Goal: Participate in discussion: Engage in conversation with other users on a specific topic

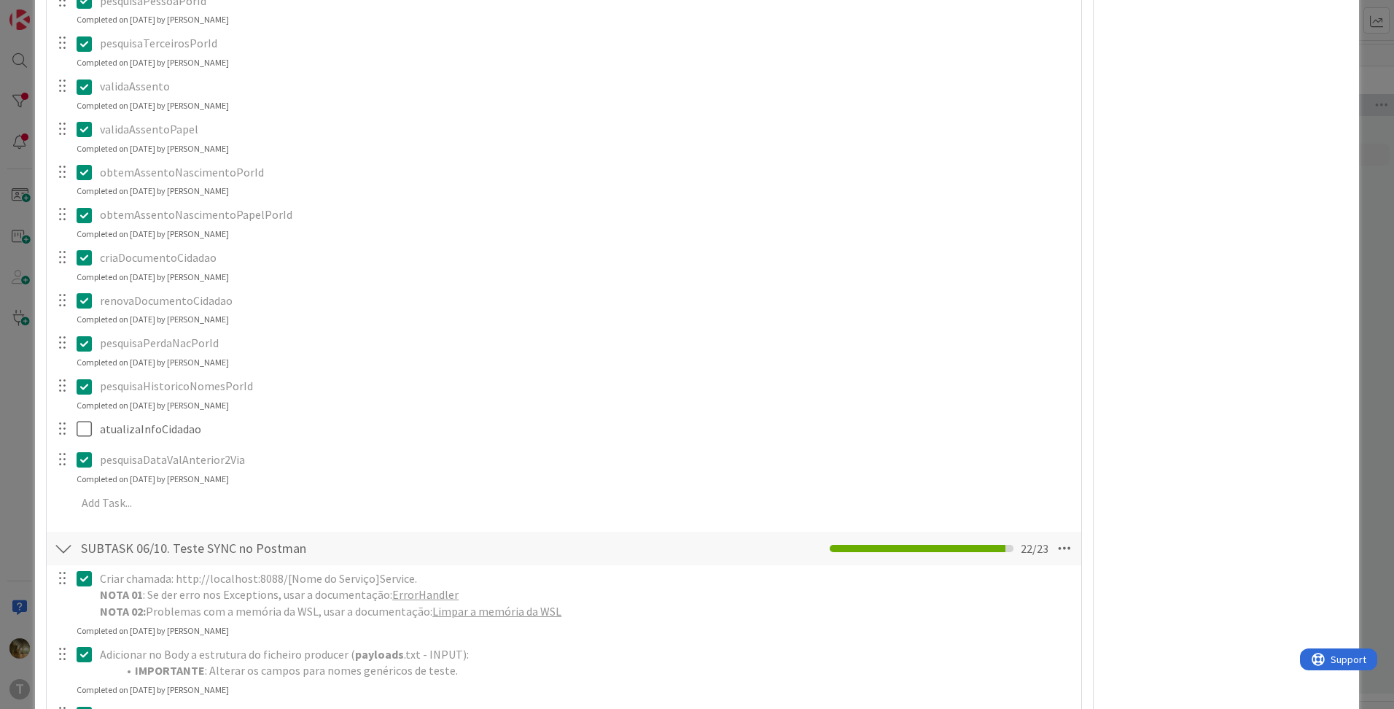
scroll to position [972, 0]
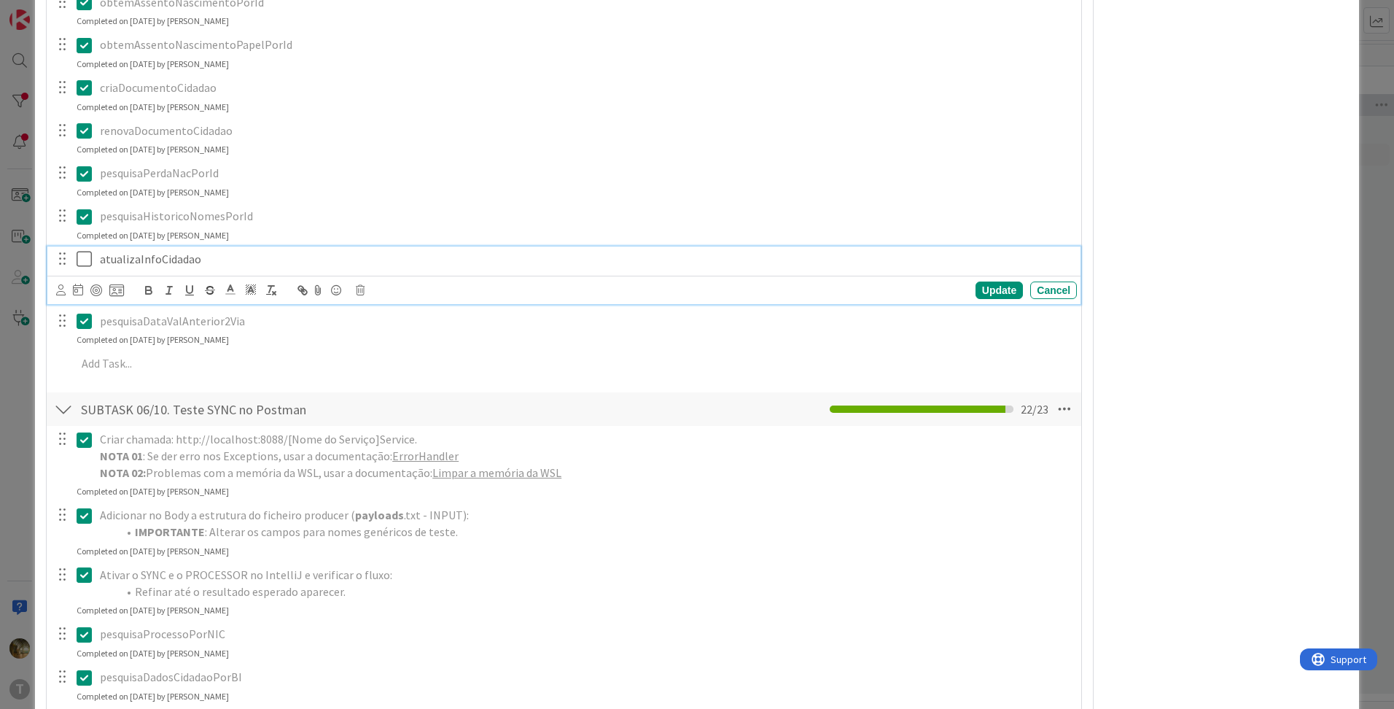
click at [87, 261] on icon at bounding box center [84, 258] width 15 height 17
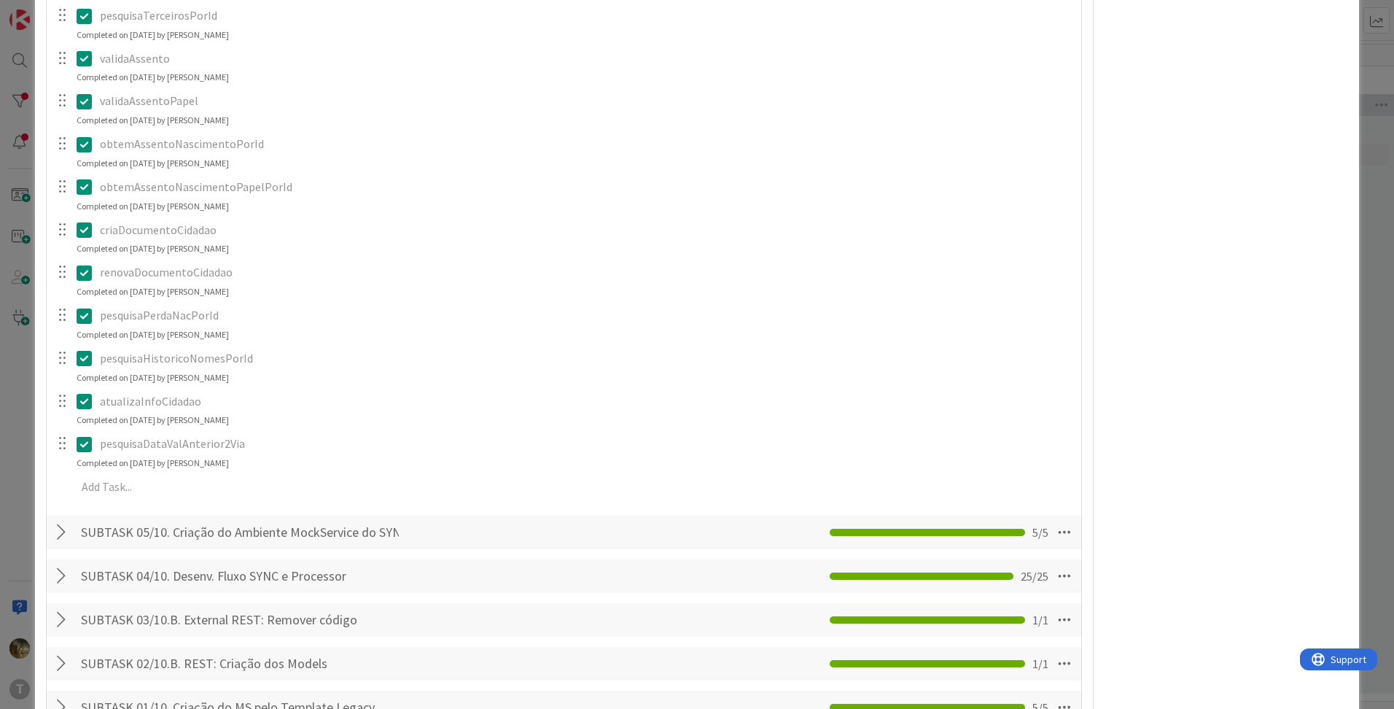
scroll to position [2430, 0]
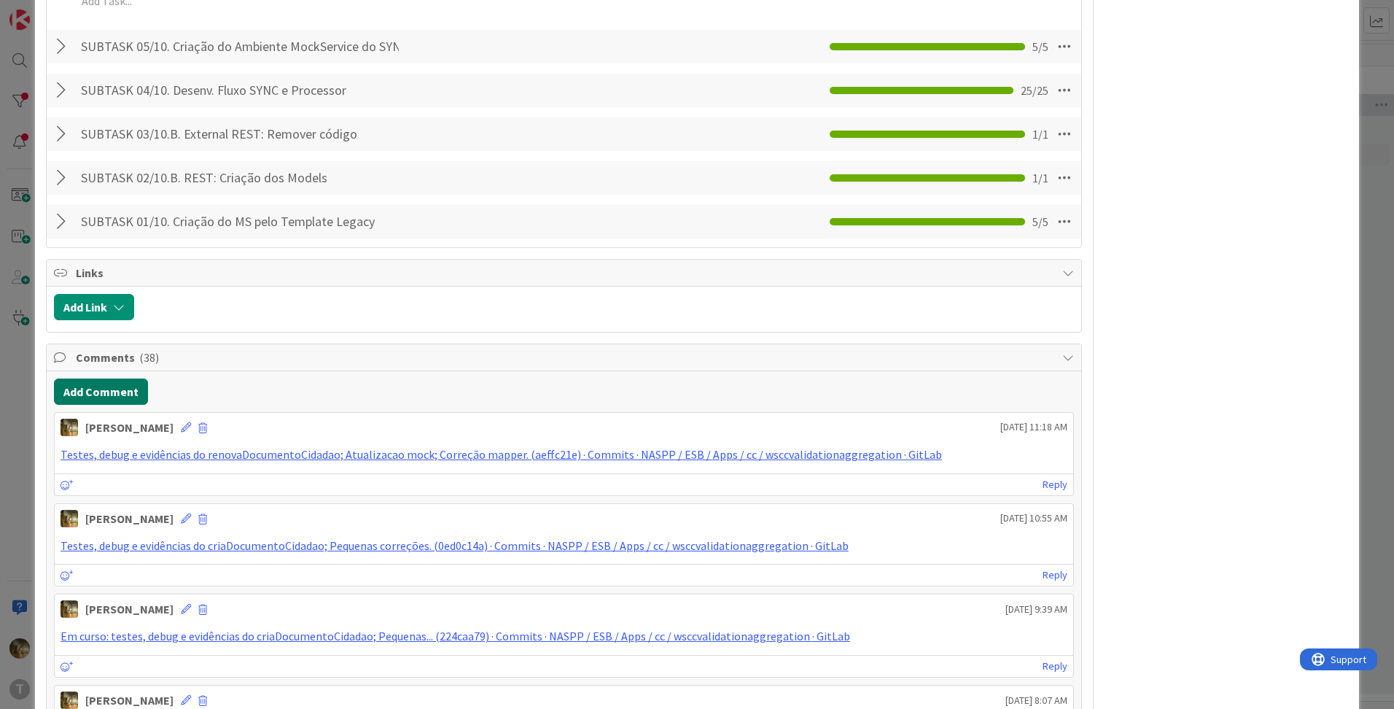
click at [114, 394] on button "Add Comment" at bounding box center [101, 391] width 94 height 26
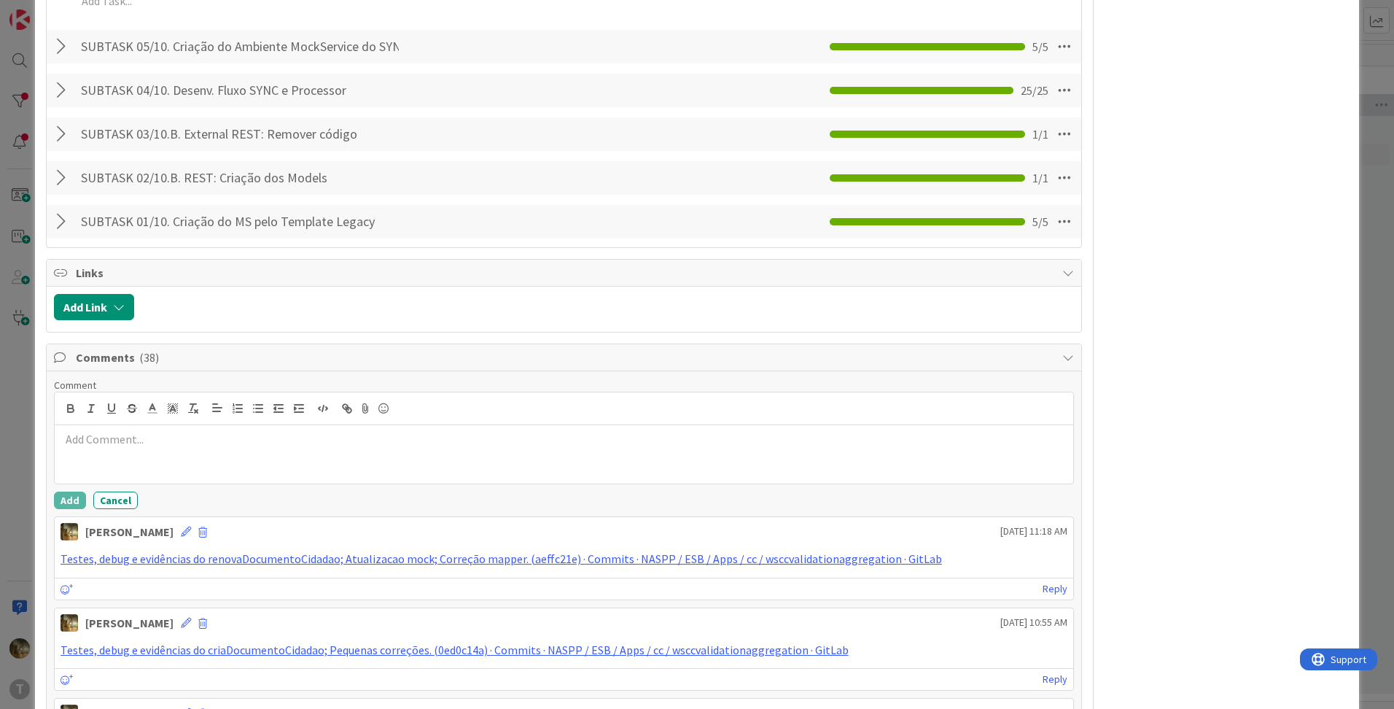
click at [129, 448] on div at bounding box center [564, 454] width 1018 height 58
click at [75, 498] on button "Add" at bounding box center [70, 499] width 32 height 17
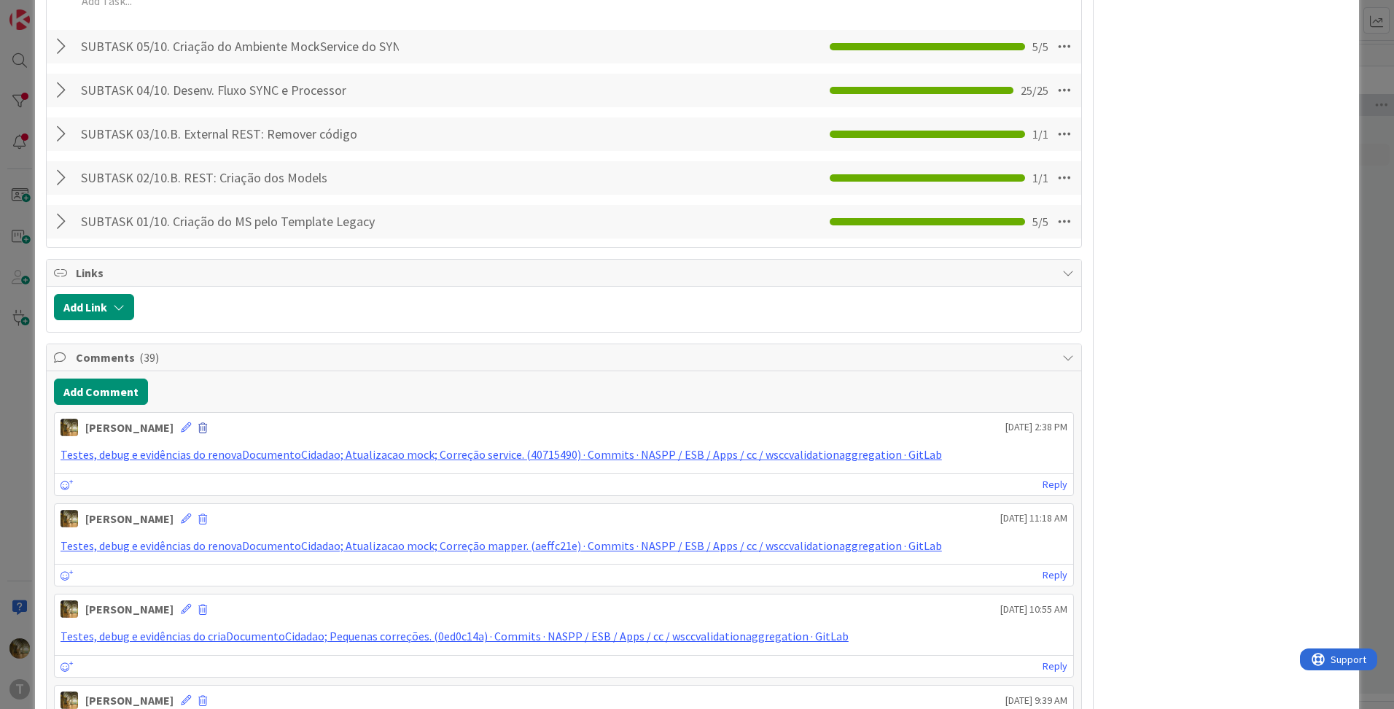
click at [198, 426] on span at bounding box center [202, 428] width 9 height 10
click at [50, 500] on button "Delete" at bounding box center [59, 496] width 55 height 26
type textarea "x"
click at [109, 396] on button "Add Comment" at bounding box center [101, 391] width 94 height 26
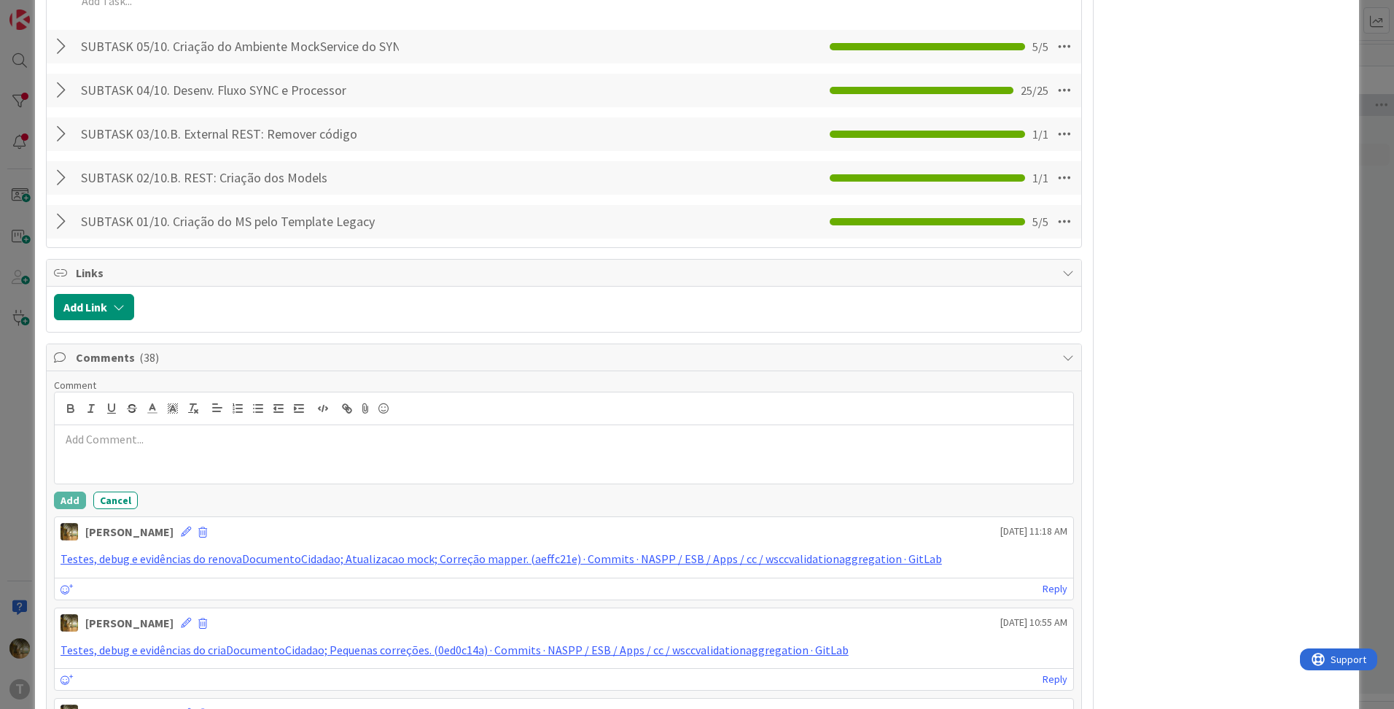
click at [104, 436] on p at bounding box center [564, 439] width 1007 height 17
click at [61, 499] on button "Add" at bounding box center [70, 499] width 32 height 17
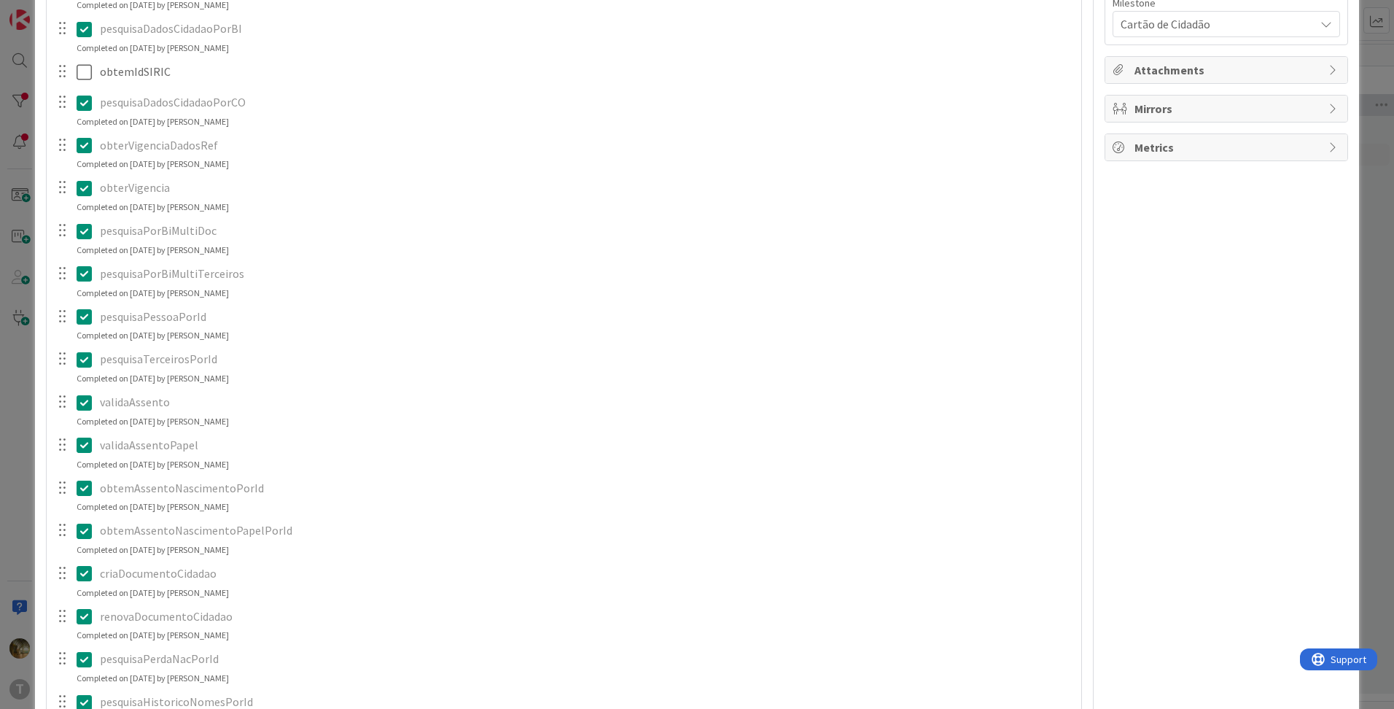
scroll to position [243, 0]
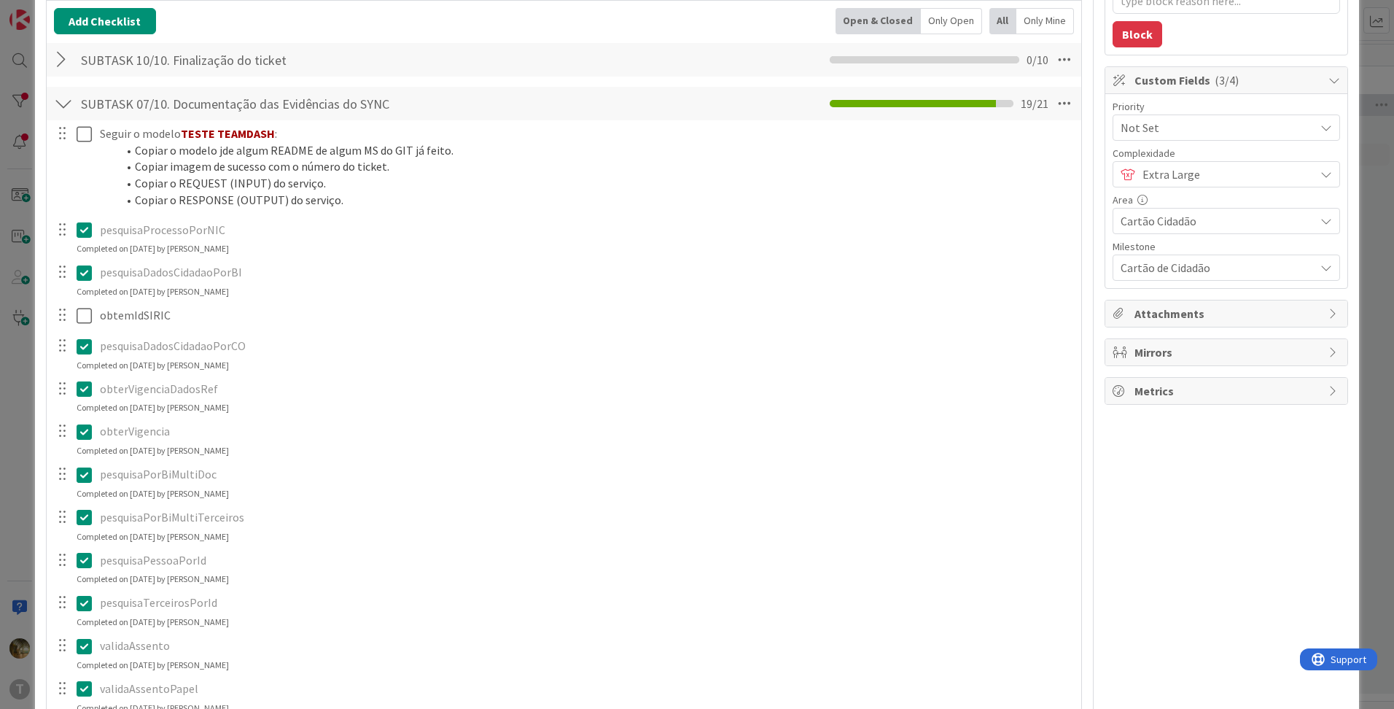
click at [59, 64] on div at bounding box center [63, 60] width 19 height 26
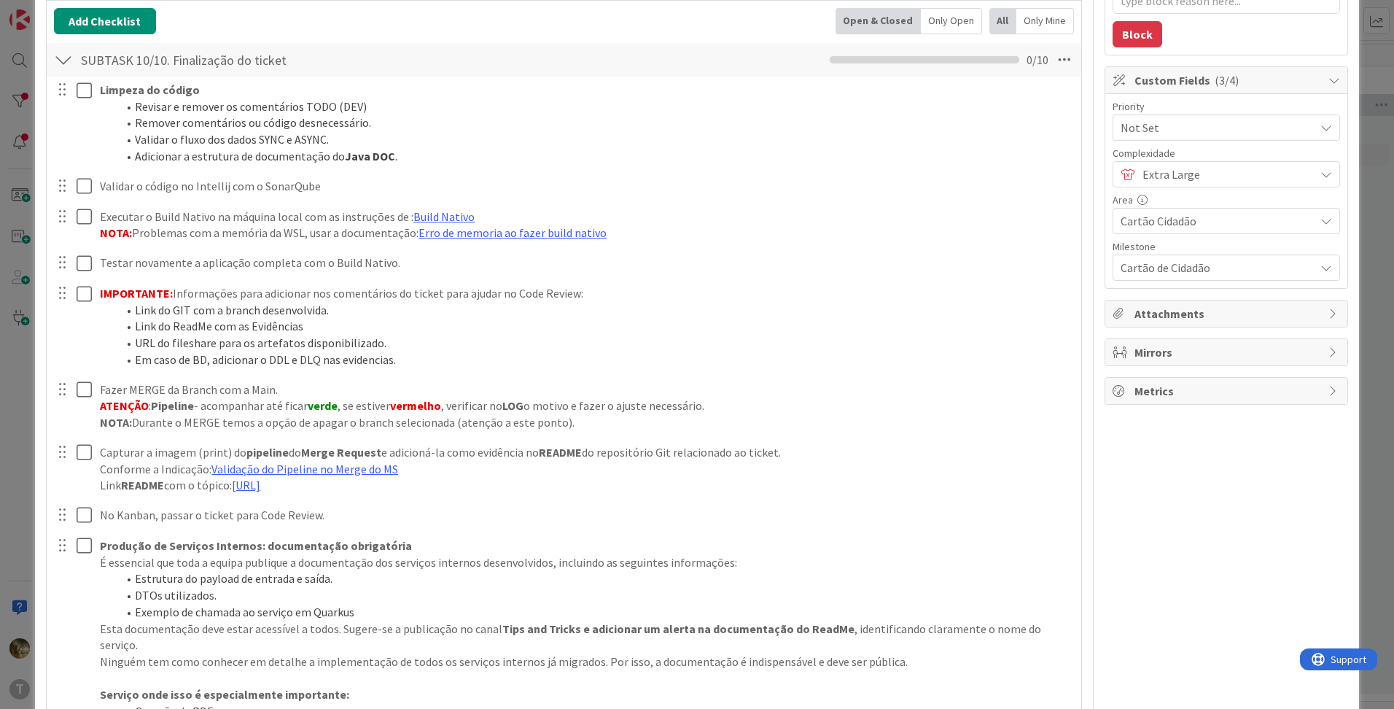
click at [59, 64] on div at bounding box center [63, 60] width 19 height 26
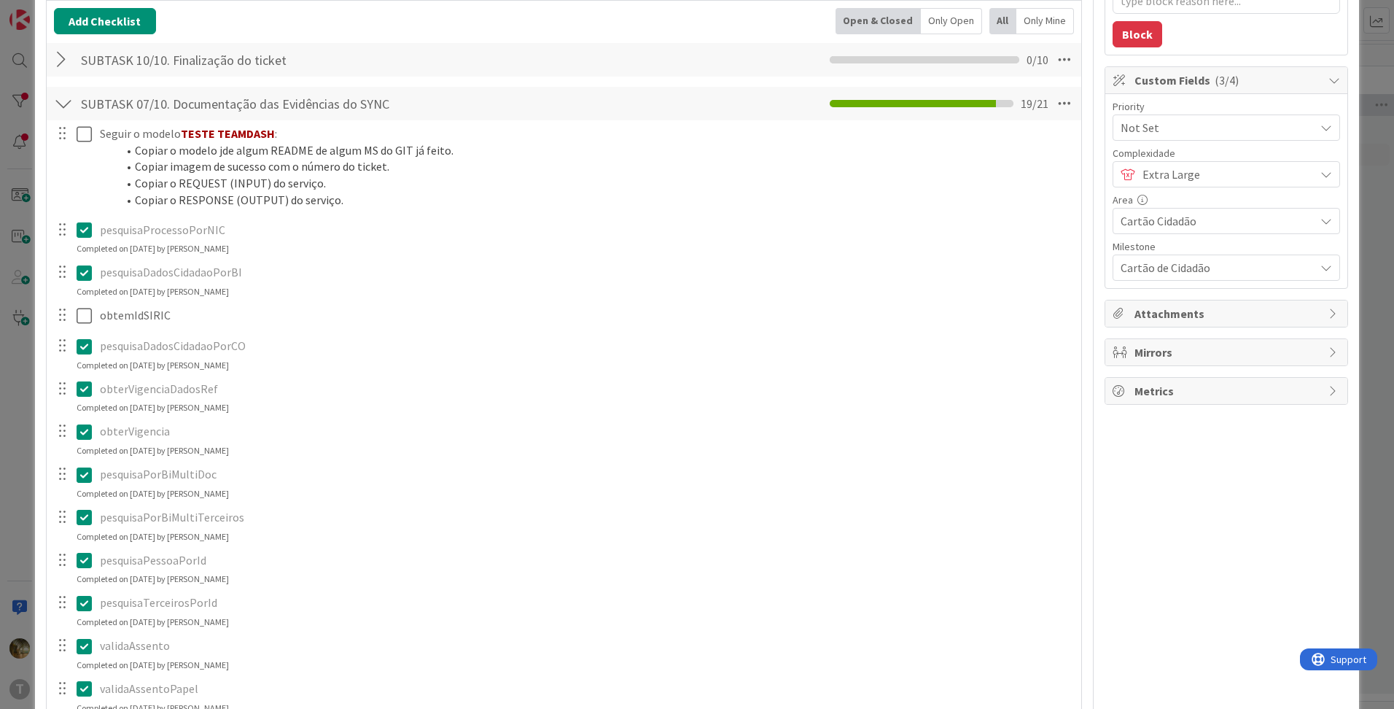
type textarea "x"
